Goal: Task Accomplishment & Management: Complete application form

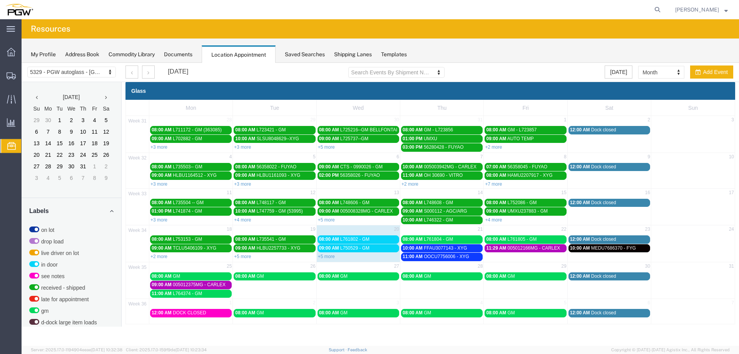
click at [415, 232] on td "21" at bounding box center [441, 230] width 83 height 10
select select "1"
select select
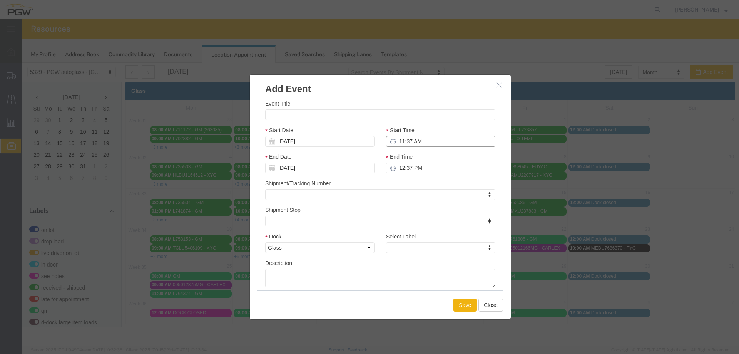
click at [398, 144] on input "11:37 AM" at bounding box center [440, 141] width 109 height 11
type input "12:37 AM"
type input "1:37 AM"
type input "12:00 AM"
type input "1:00 AM"
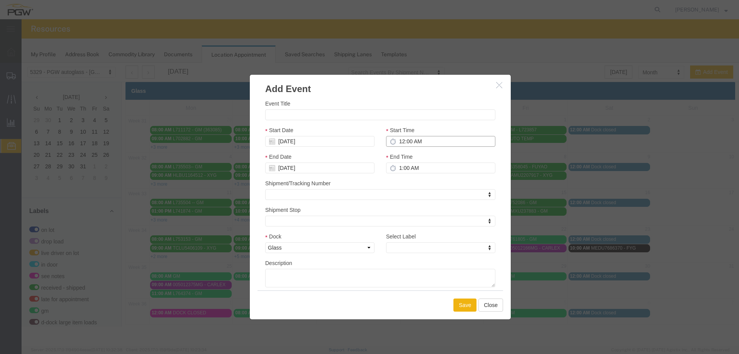
type input "12:00 PM"
type input "1:00 PM"
type input "12:00 PM"
click at [363, 109] on div "Event Title" at bounding box center [380, 109] width 230 height 21
click at [360, 118] on input "Event Title" at bounding box center [380, 114] width 230 height 11
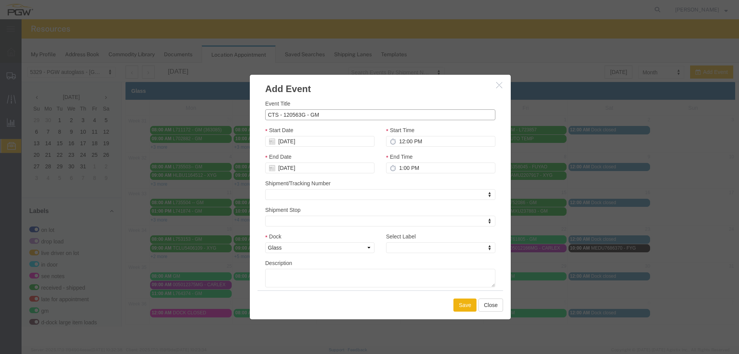
type input "CTS - 120563G - GM"
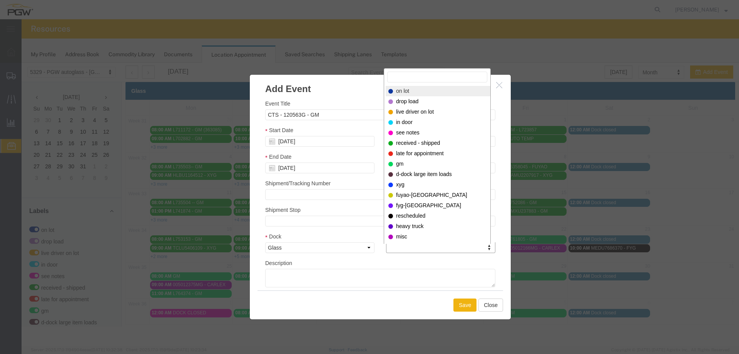
select select "300"
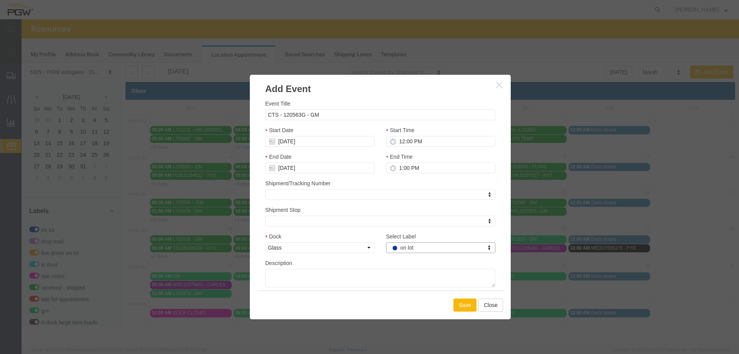
click at [460, 305] on button "Save" at bounding box center [464, 304] width 23 height 13
